Goal: Find specific page/section: Find specific page/section

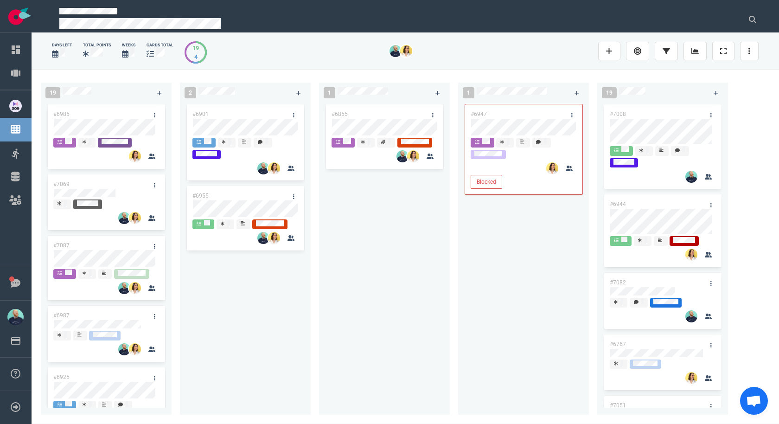
scroll to position [13, 0]
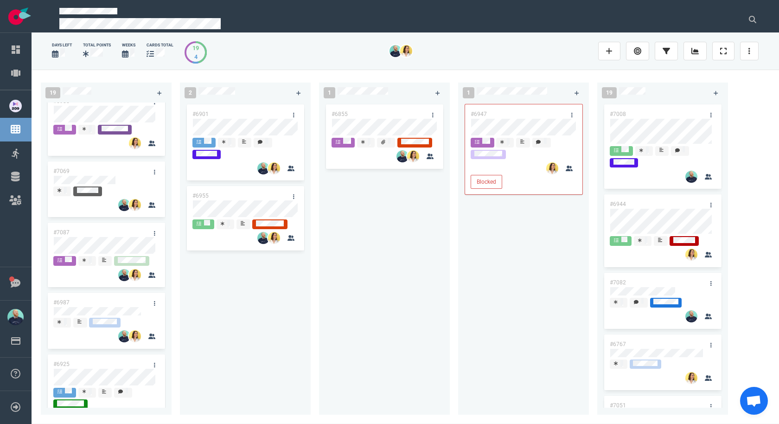
click at [248, 326] on div "#6901 #6955" at bounding box center [245, 252] width 120 height 301
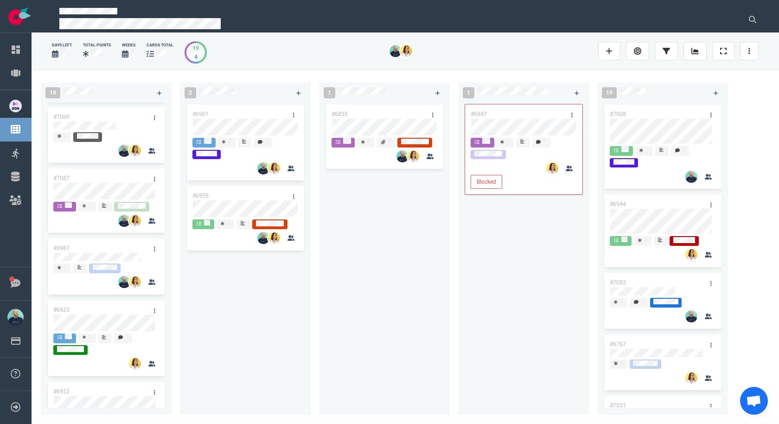
click at [265, 337] on div "#6901 #6955" at bounding box center [245, 252] width 120 height 301
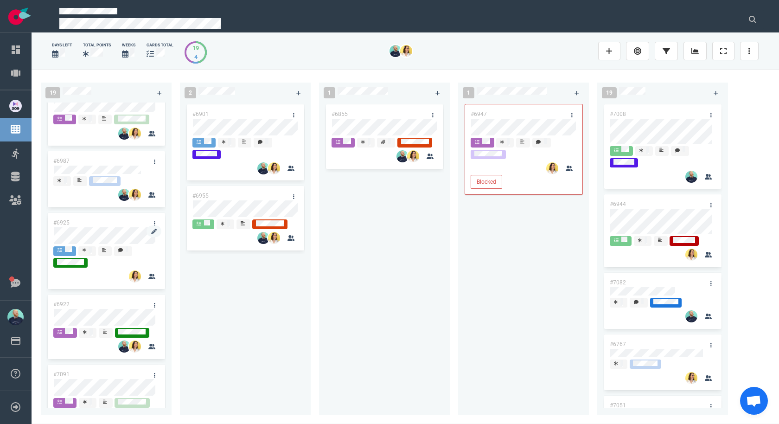
scroll to position [0, 0]
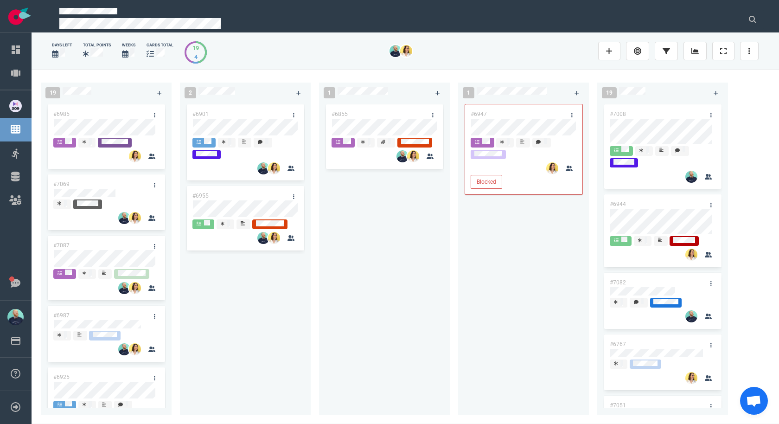
click at [441, 245] on div "#6855" at bounding box center [384, 252] width 120 height 301
drag, startPoint x: 455, startPoint y: 242, endPoint x: 433, endPoint y: 190, distance: 56.1
click at [433, 190] on div "1 #6855" at bounding box center [388, 246] width 139 height 339
click at [438, 258] on div "#6855" at bounding box center [384, 252] width 120 height 301
click at [438, 256] on div "#6855" at bounding box center [384, 252] width 120 height 301
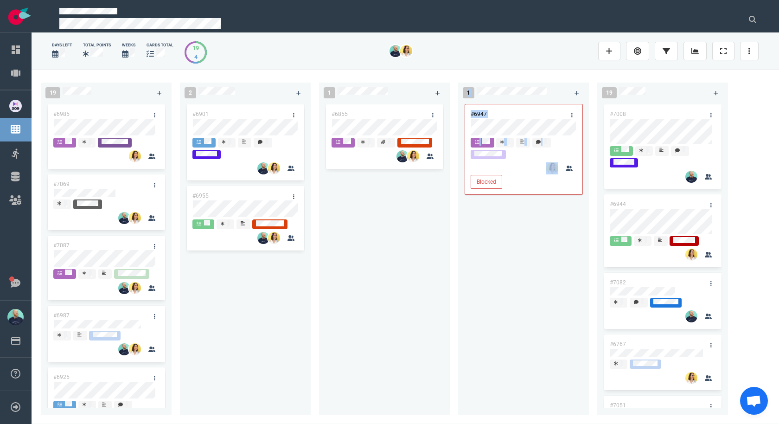
drag, startPoint x: 444, startPoint y: 217, endPoint x: 468, endPoint y: 325, distance: 110.6
click at [461, 320] on div "19 #6985 #7069 #7087 #6987 #6925 #6922 #7091 #6930 #6662 #6934 #6912 #6918 #704…" at bounding box center [405, 247] width 747 height 354
click at [469, 325] on div "#6947 Blocked" at bounding box center [523, 252] width 120 height 301
drag, startPoint x: 418, startPoint y: 319, endPoint x: 411, endPoint y: 326, distance: 9.9
click at [418, 321] on div "#6855" at bounding box center [384, 252] width 120 height 301
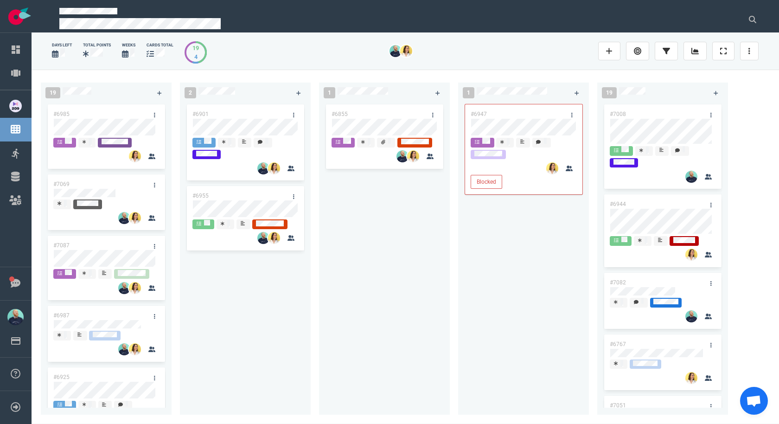
click at [403, 356] on div "#6855" at bounding box center [384, 252] width 120 height 301
